Goal: Task Accomplishment & Management: Manage account settings

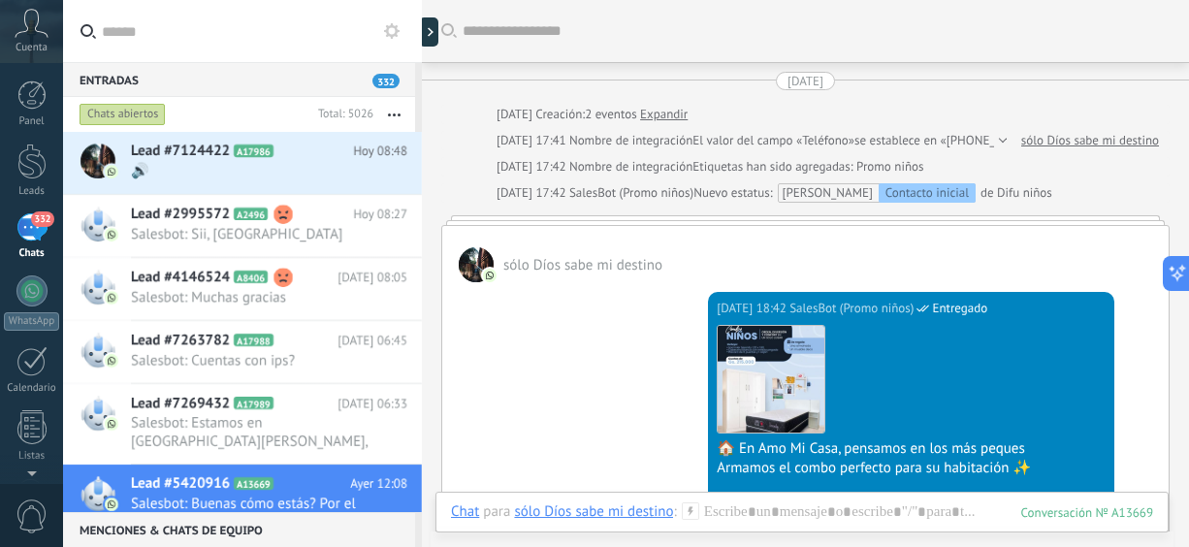
click at [402, 114] on button "button" at bounding box center [394, 114] width 42 height 35
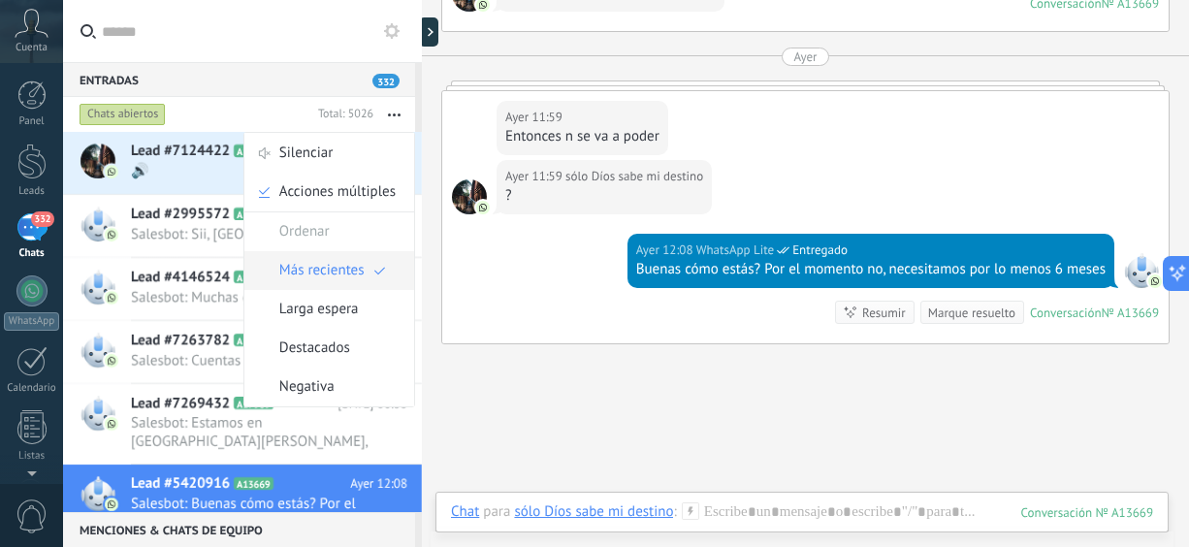
click at [307, 267] on span "Más recientes" at bounding box center [321, 270] width 85 height 39
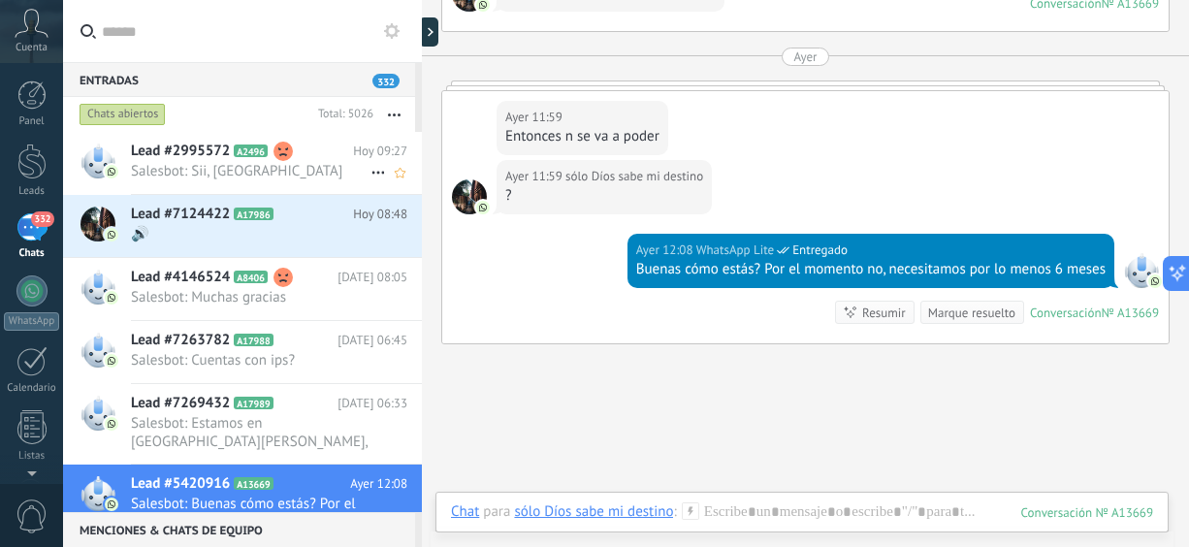
click at [318, 172] on span "Salesbot: Sii, [GEOGRAPHIC_DATA]" at bounding box center [250, 171] width 239 height 18
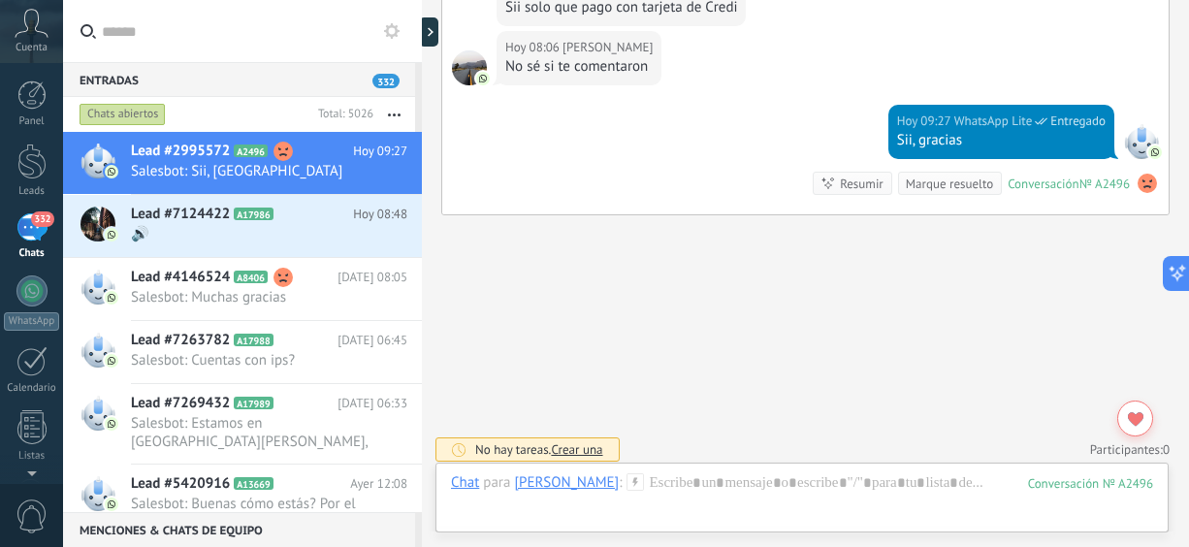
scroll to position [2381, 0]
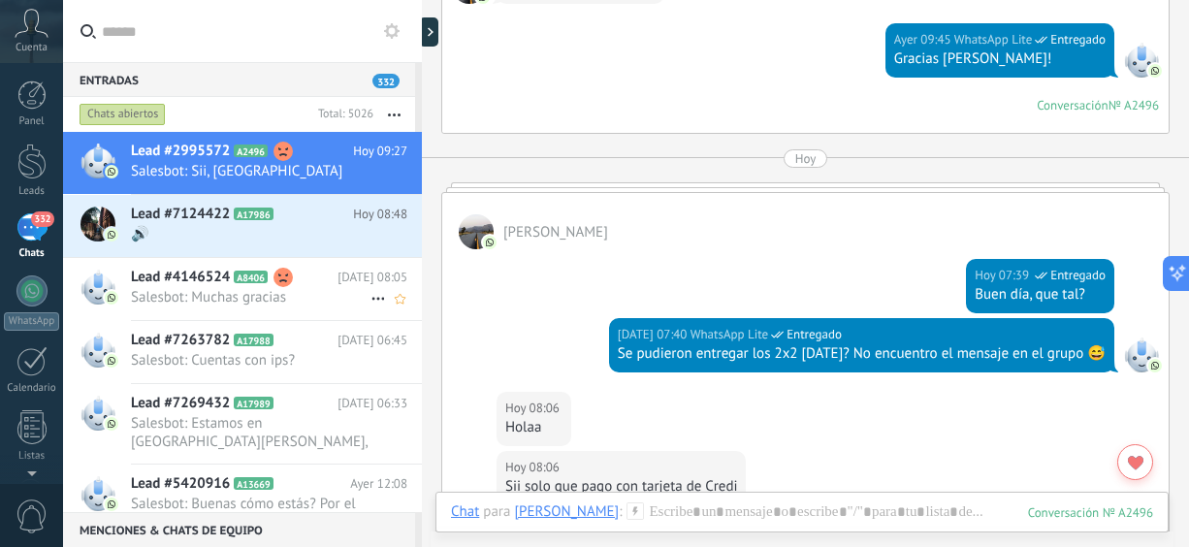
click at [302, 286] on h2 "Lead #4146524 A8406" at bounding box center [234, 277] width 207 height 19
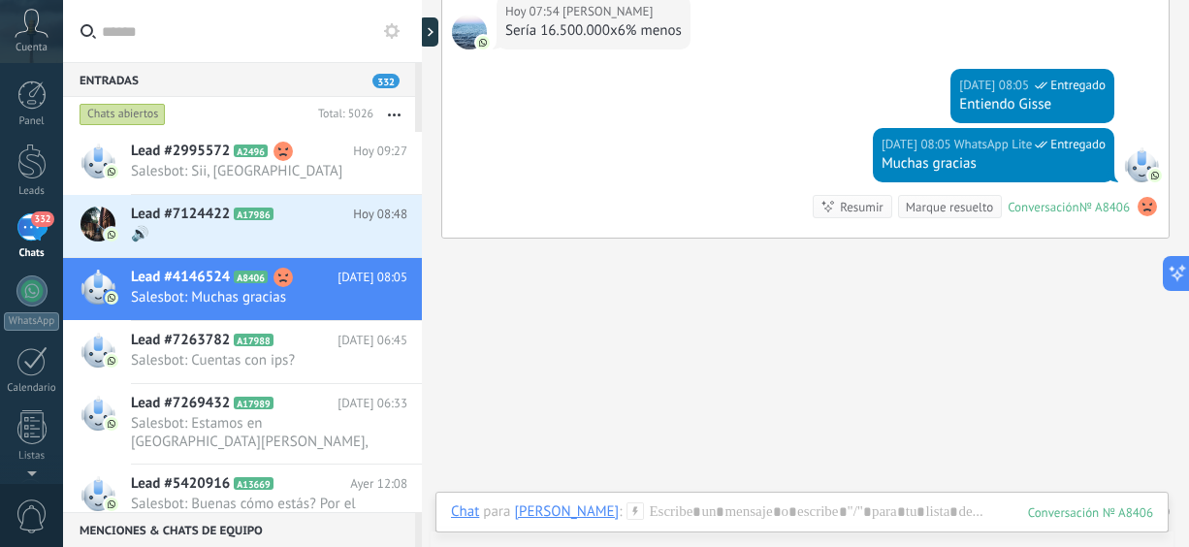
scroll to position [2904, 0]
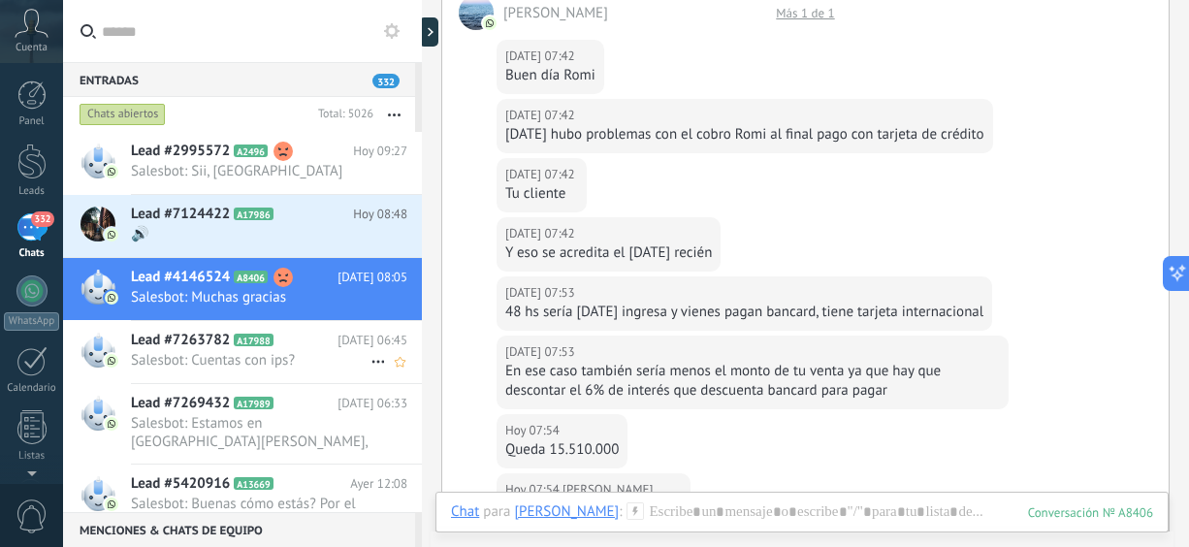
click at [284, 366] on span "Salesbot: Cuentas con ips?" at bounding box center [250, 360] width 239 height 18
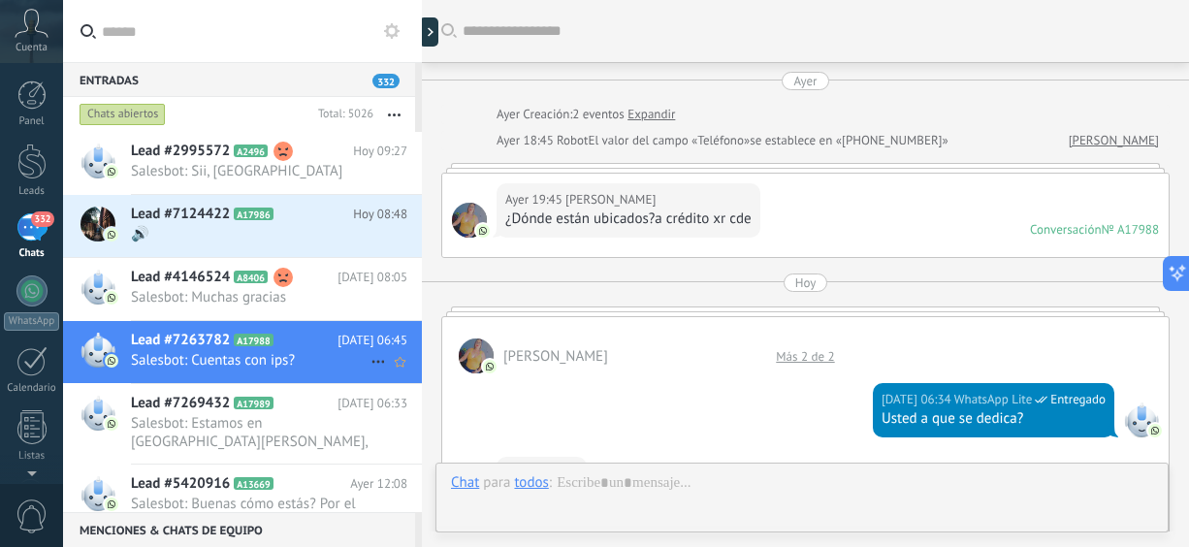
scroll to position [873, 0]
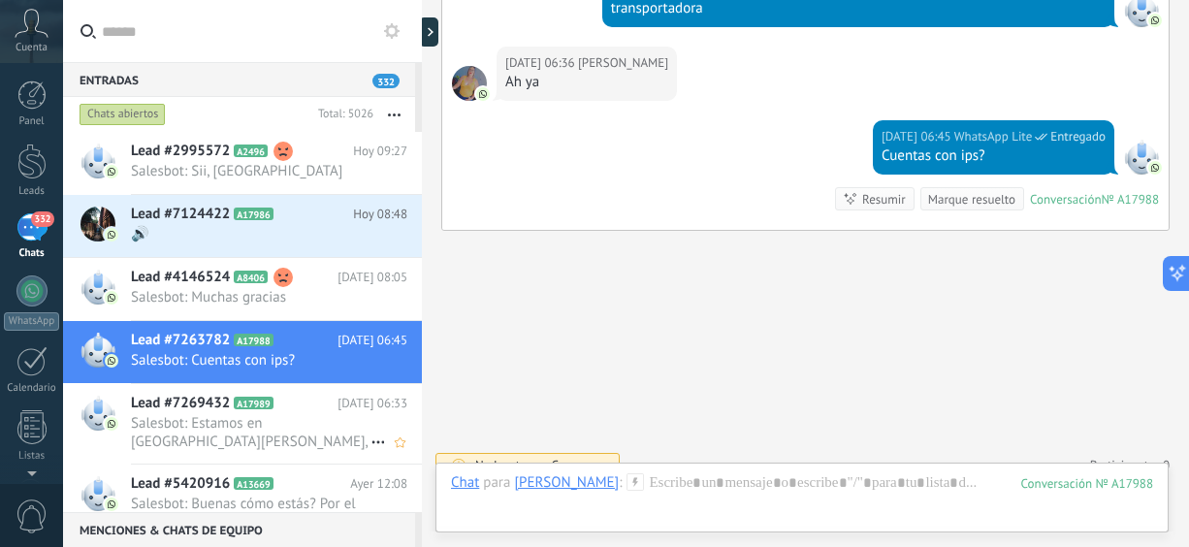
click at [279, 409] on icon at bounding box center [288, 403] width 19 height 19
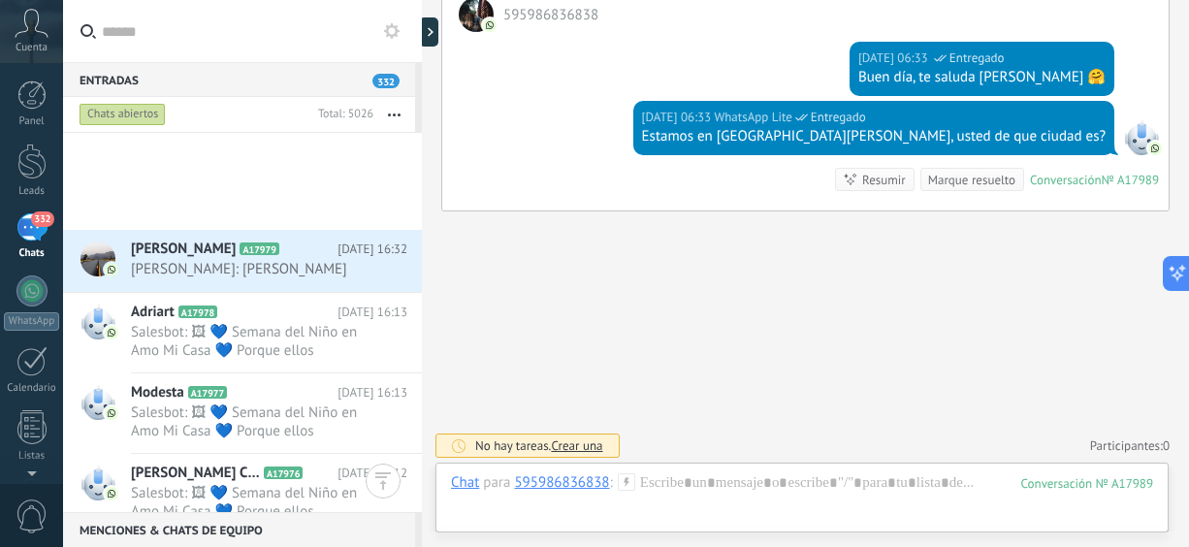
scroll to position [1680, 0]
